Goal: Task Accomplishment & Management: Complete application form

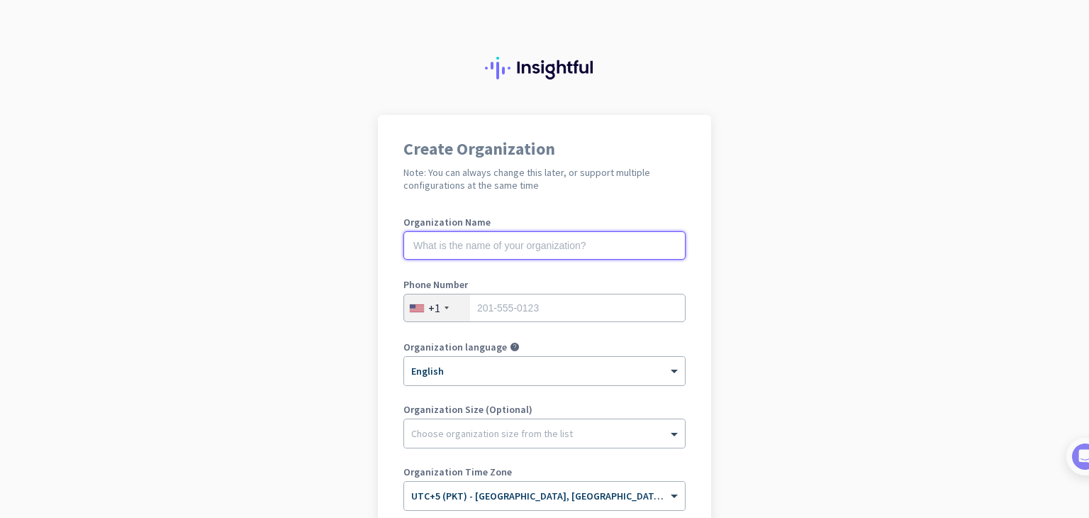
click at [488, 231] on input "text" at bounding box center [544, 245] width 282 height 28
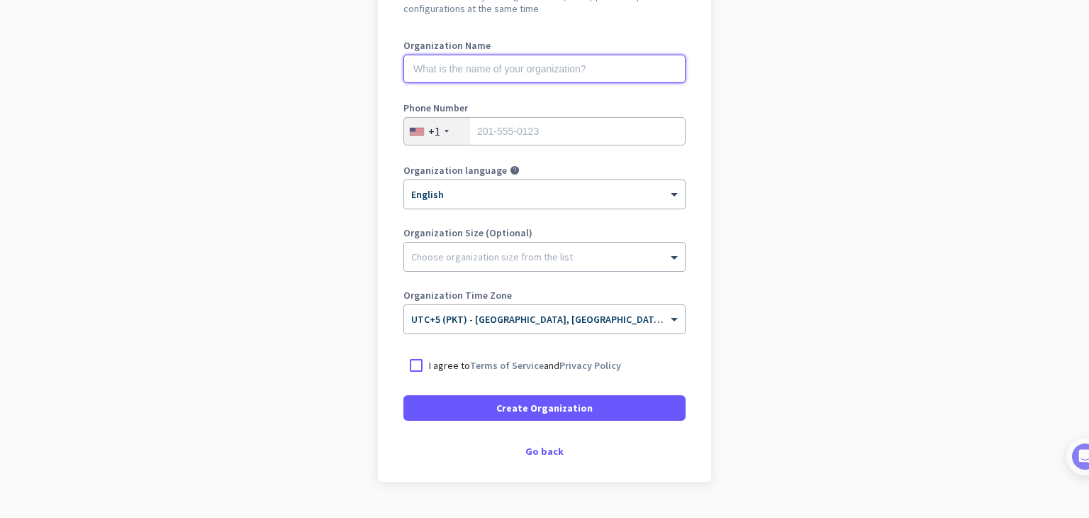
scroll to position [172, 0]
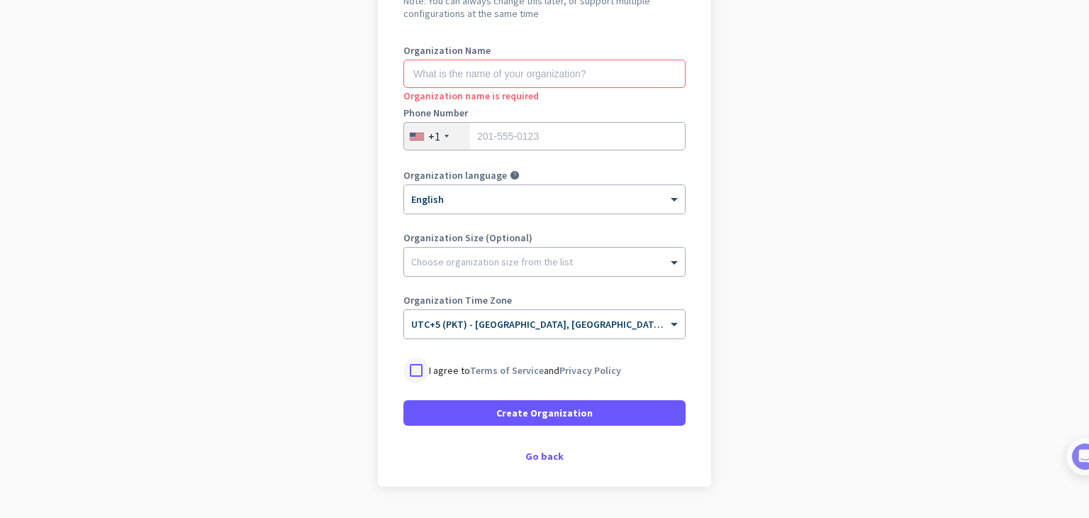
click at [418, 376] on div at bounding box center [416, 370] width 26 height 26
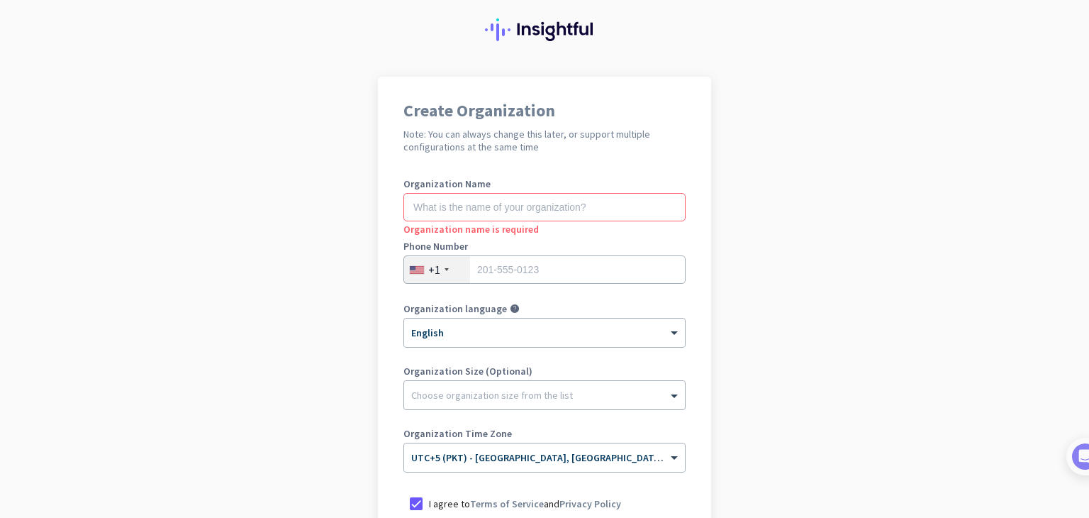
scroll to position [0, 0]
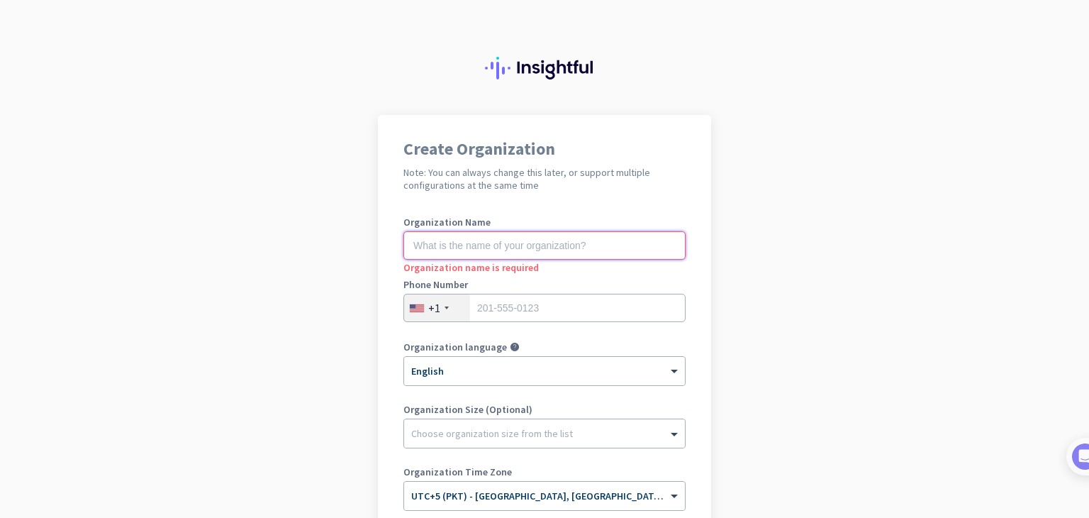
click at [459, 253] on input "text" at bounding box center [544, 245] width 282 height 28
click at [494, 307] on input "tel" at bounding box center [544, 308] width 282 height 28
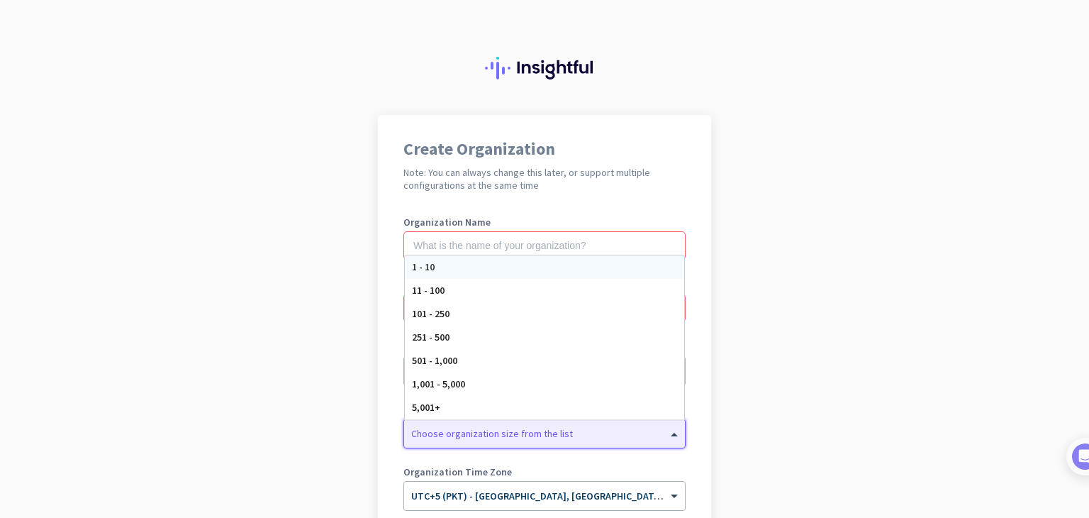
click at [448, 435] on div at bounding box center [544, 430] width 281 height 14
click at [294, 412] on app-onboarding-organization "Create Organization Note: You can always change this later, or support multiple…" at bounding box center [544, 422] width 1089 height 614
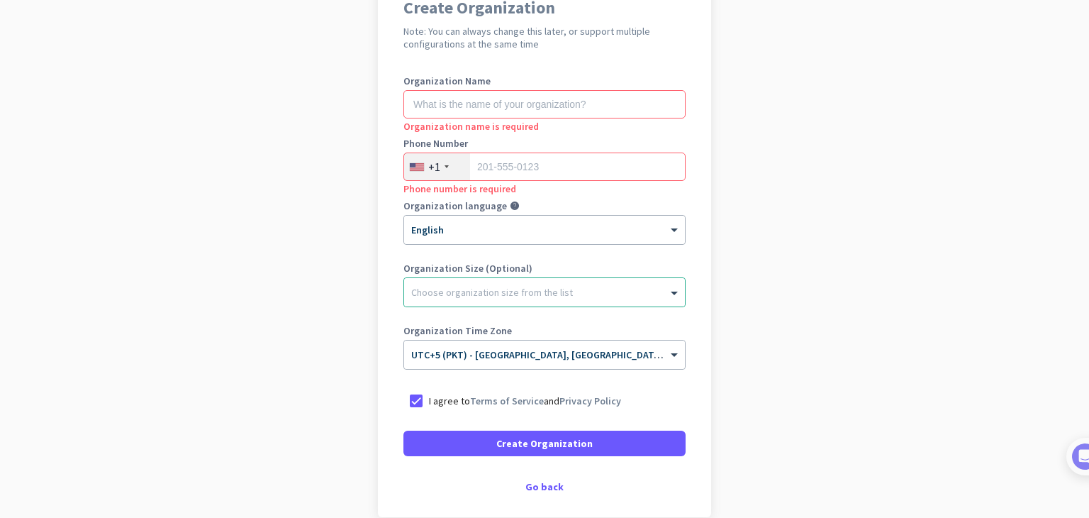
scroll to position [145, 0]
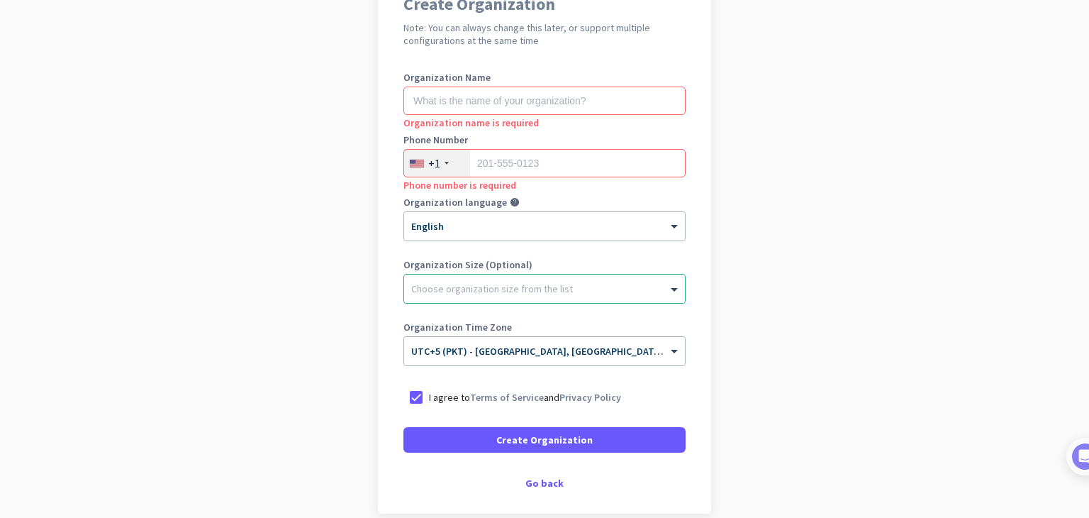
click at [462, 327] on label "Organization Time Zone" at bounding box center [544, 327] width 282 height 10
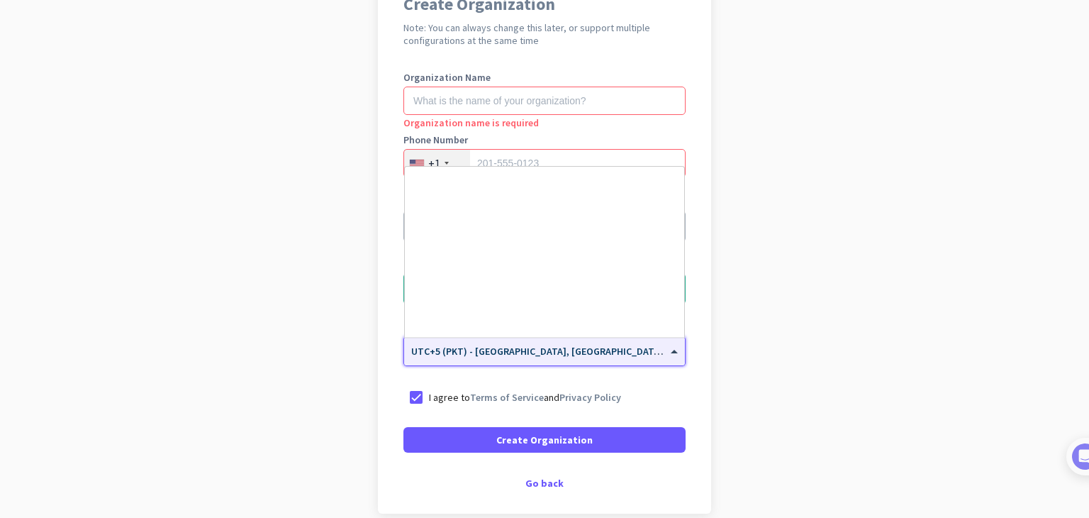
click at [462, 347] on input "text" at bounding box center [530, 346] width 238 height 11
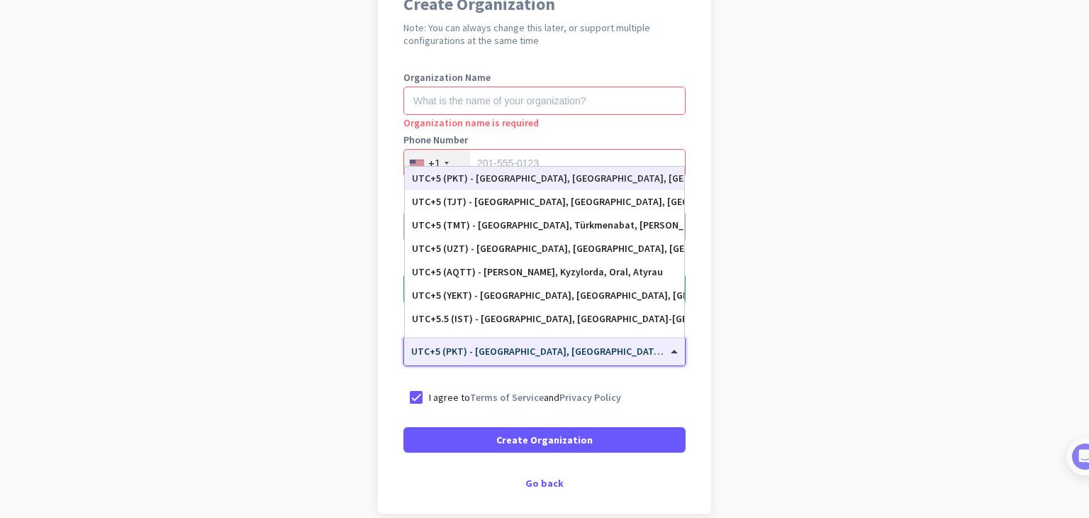
click at [462, 347] on input "text" at bounding box center [530, 346] width 238 height 11
click at [801, 376] on app-onboarding-organization "Create Organization Note: You can always change this later, or support multiple…" at bounding box center [544, 277] width 1089 height 614
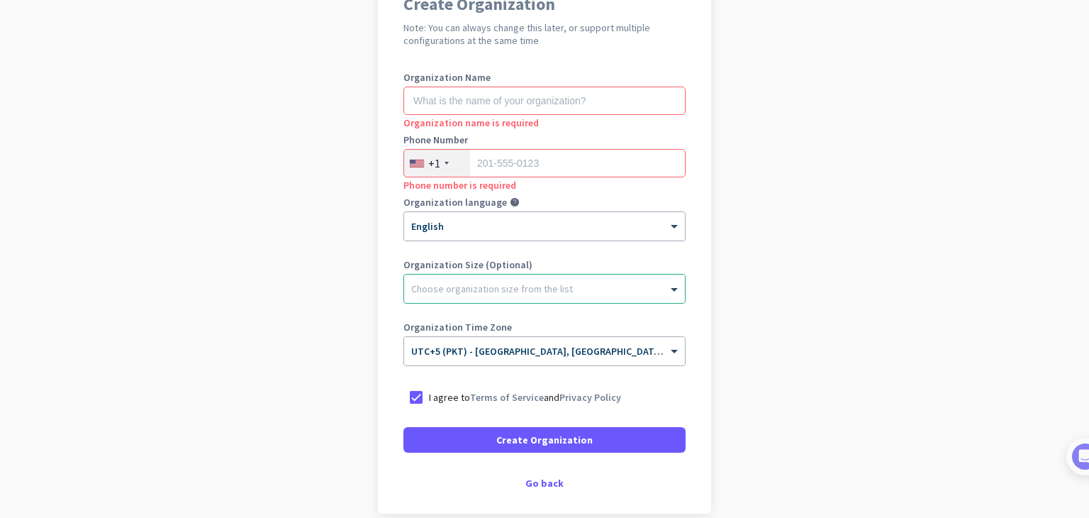
click at [593, 303] on div "Organization Size (Optional) Choose organization size from the list" at bounding box center [544, 288] width 282 height 57
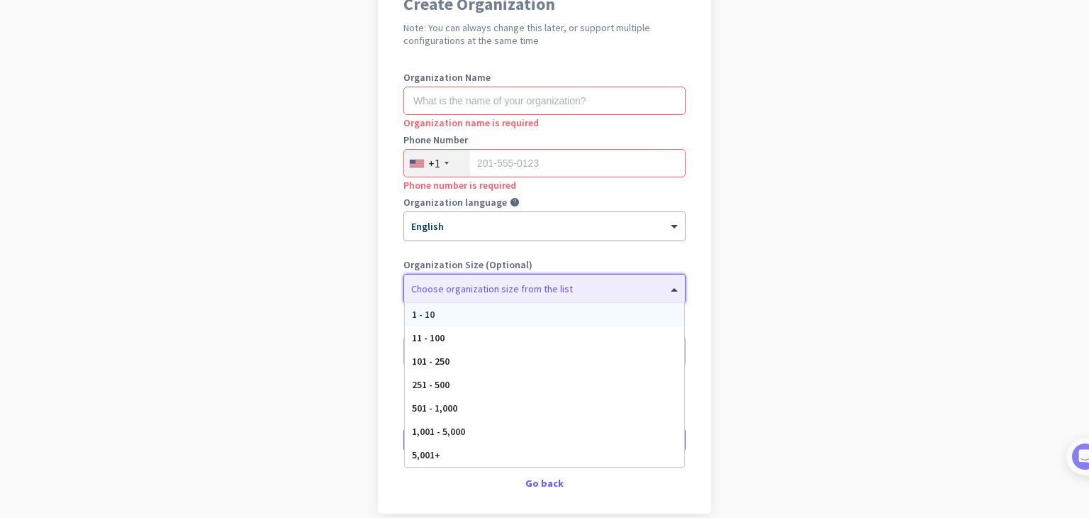
click at [594, 297] on div "Choose organization size from the list" at bounding box center [544, 288] width 281 height 28
click at [549, 344] on div "11 - 100" at bounding box center [544, 337] width 279 height 23
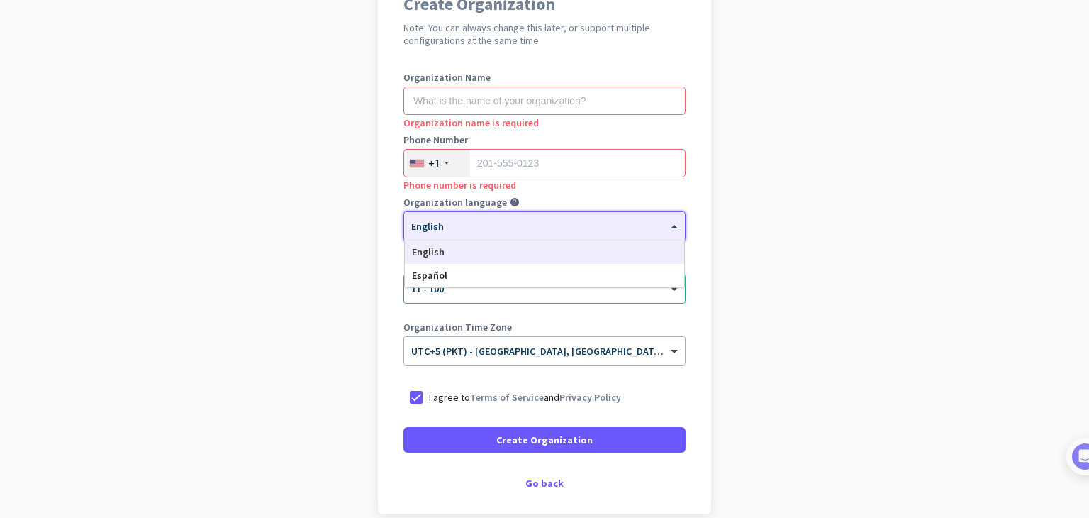
click at [601, 221] on div at bounding box center [544, 222] width 281 height 12
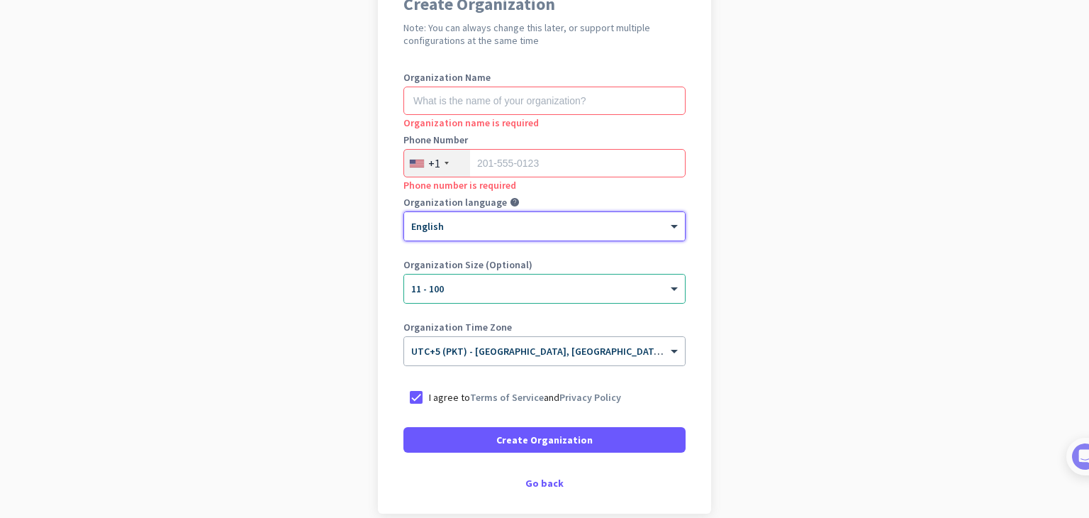
click at [601, 221] on div at bounding box center [544, 222] width 281 height 12
click at [576, 161] on input "tel" at bounding box center [544, 163] width 282 height 28
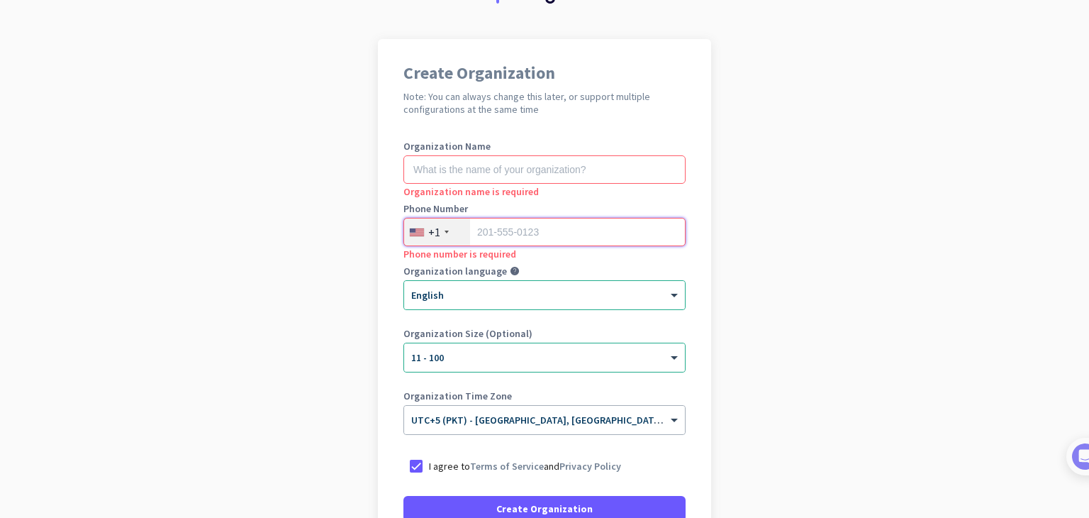
scroll to position [52, 0]
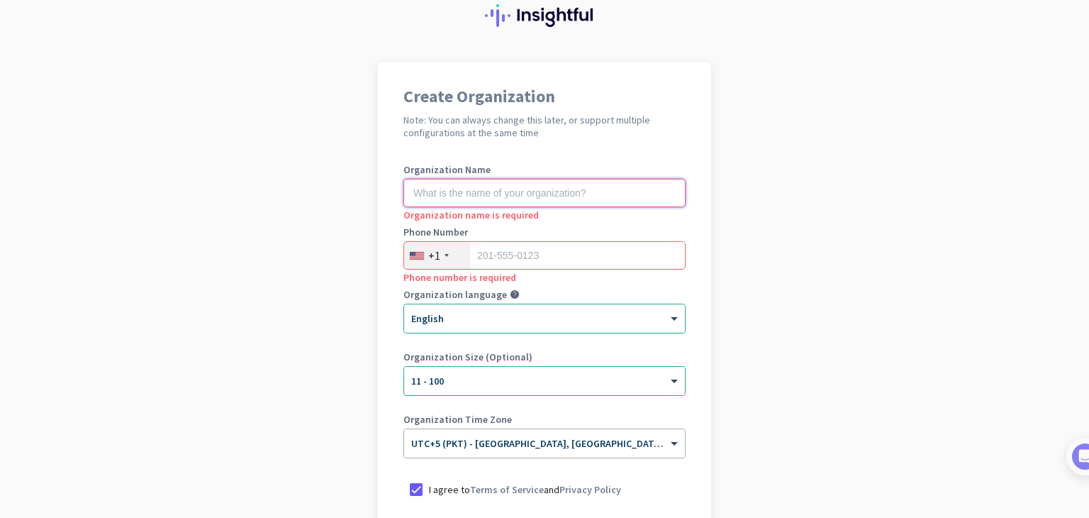
click at [593, 192] on input "text" at bounding box center [544, 193] width 282 height 28
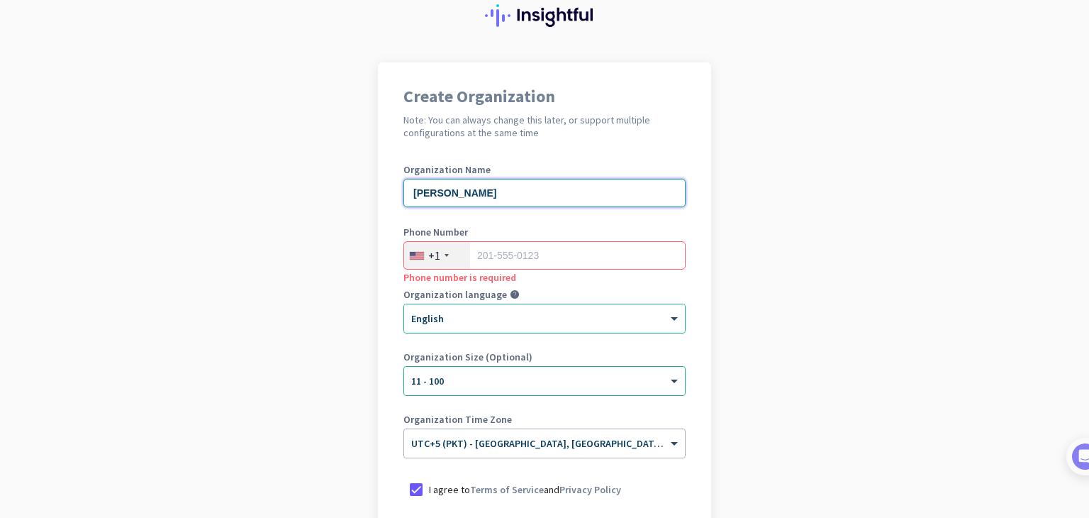
type input "[PERSON_NAME]"
click at [449, 264] on div "+1" at bounding box center [437, 255] width 66 height 27
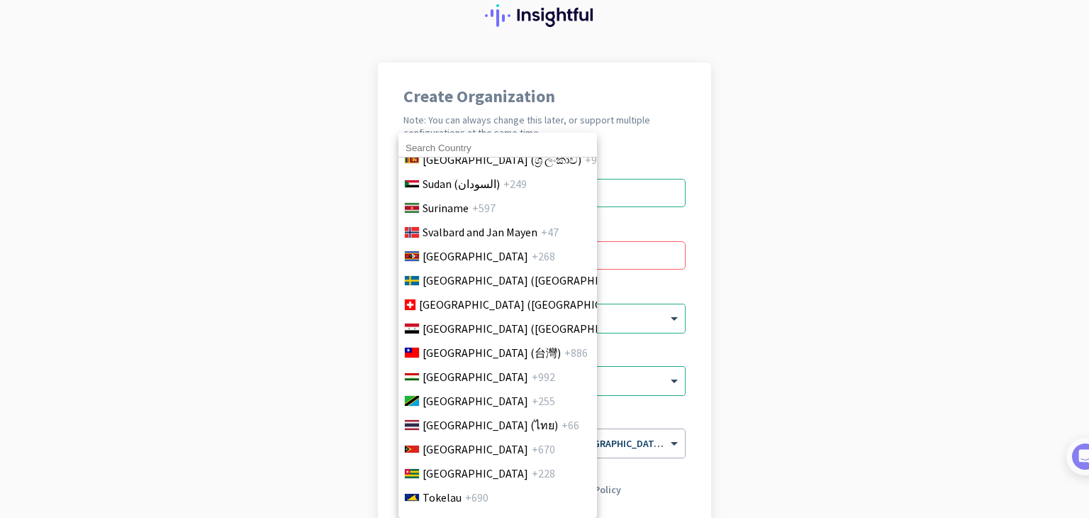
scroll to position [5179, 0]
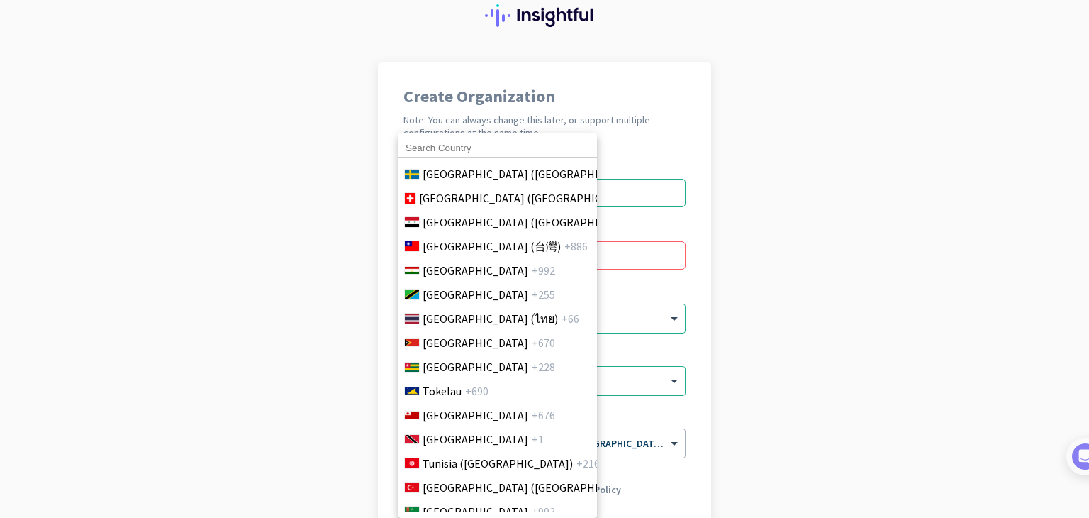
click at [173, 238] on div at bounding box center [544, 259] width 1089 height 518
